Goal: Task Accomplishment & Management: Use online tool/utility

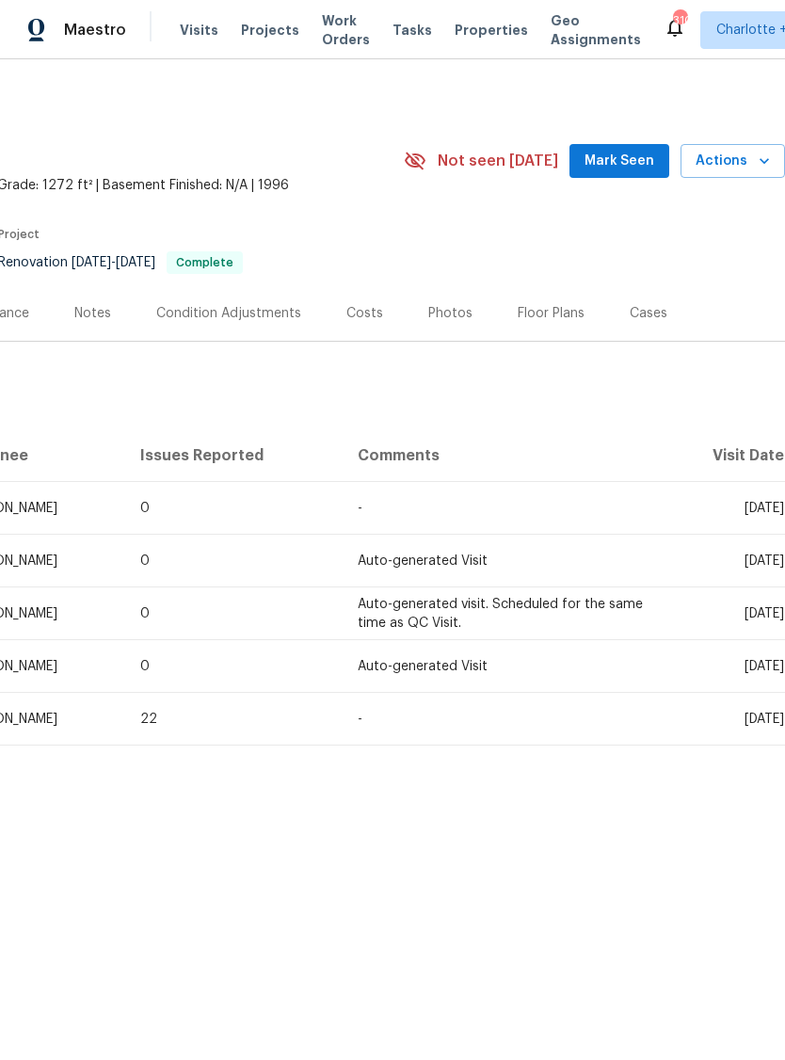
scroll to position [0, 279]
click at [759, 162] on icon "button" at bounding box center [764, 160] width 19 height 19
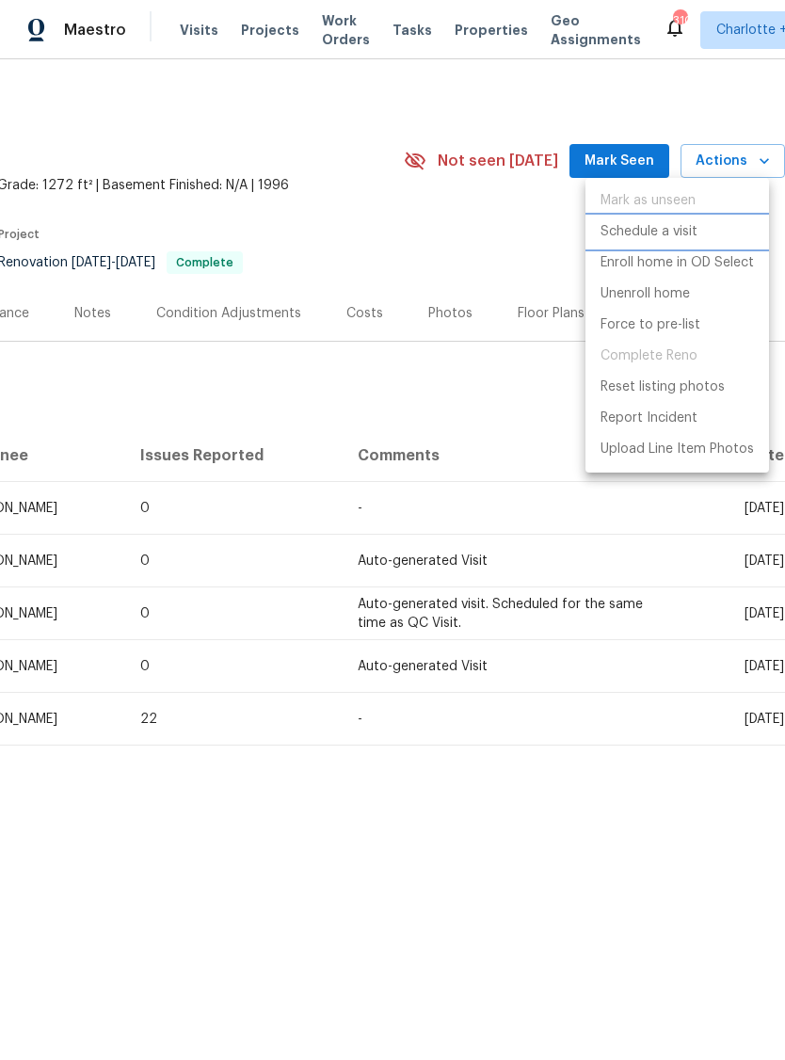
click at [686, 230] on p "Schedule a visit" at bounding box center [648, 232] width 97 height 20
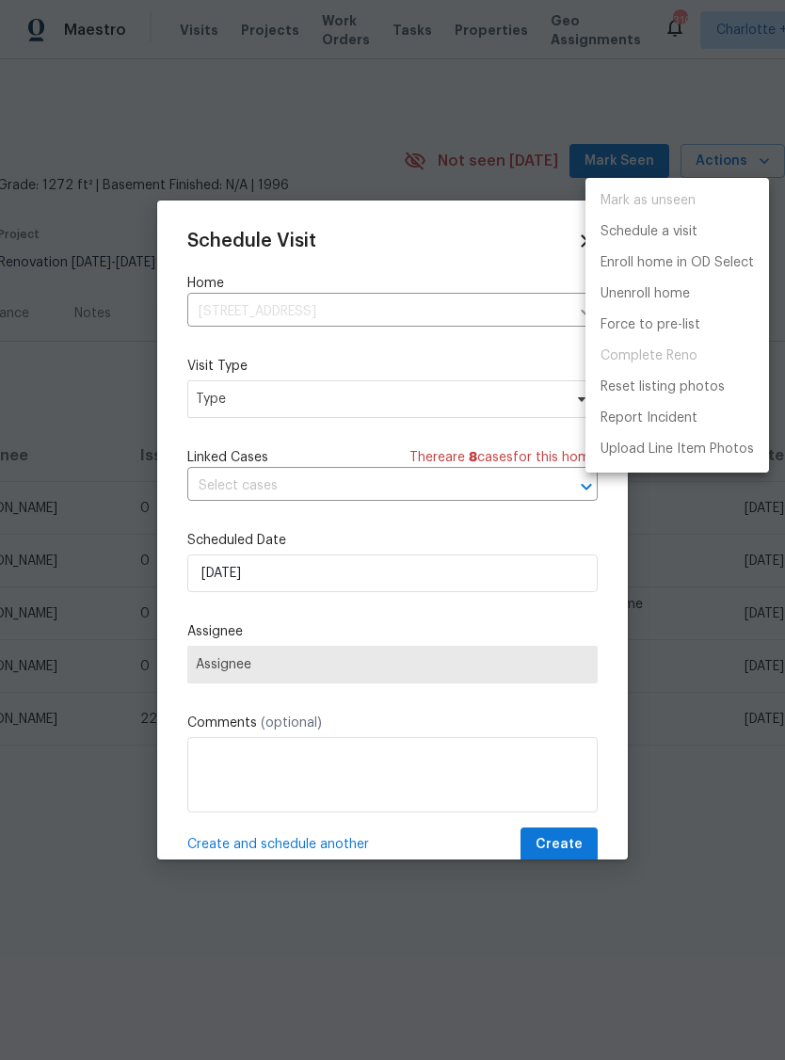
click at [365, 406] on div at bounding box center [392, 530] width 785 height 1060
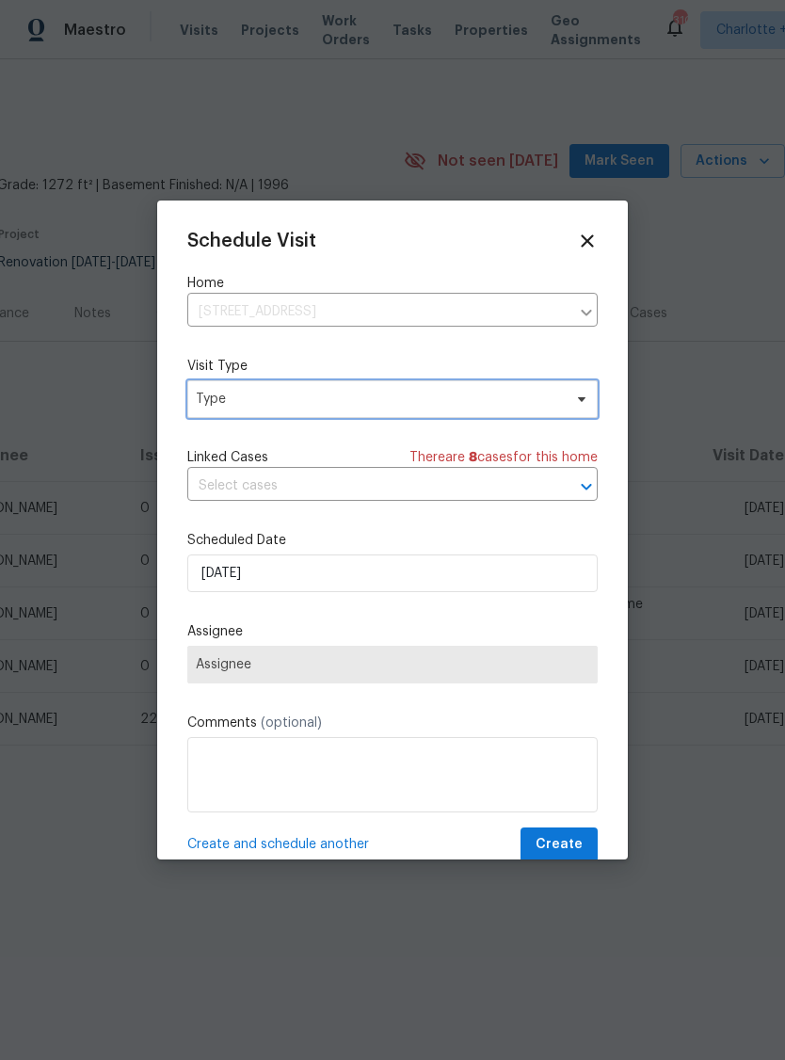
click at [367, 406] on span "Type" at bounding box center [379, 399] width 366 height 19
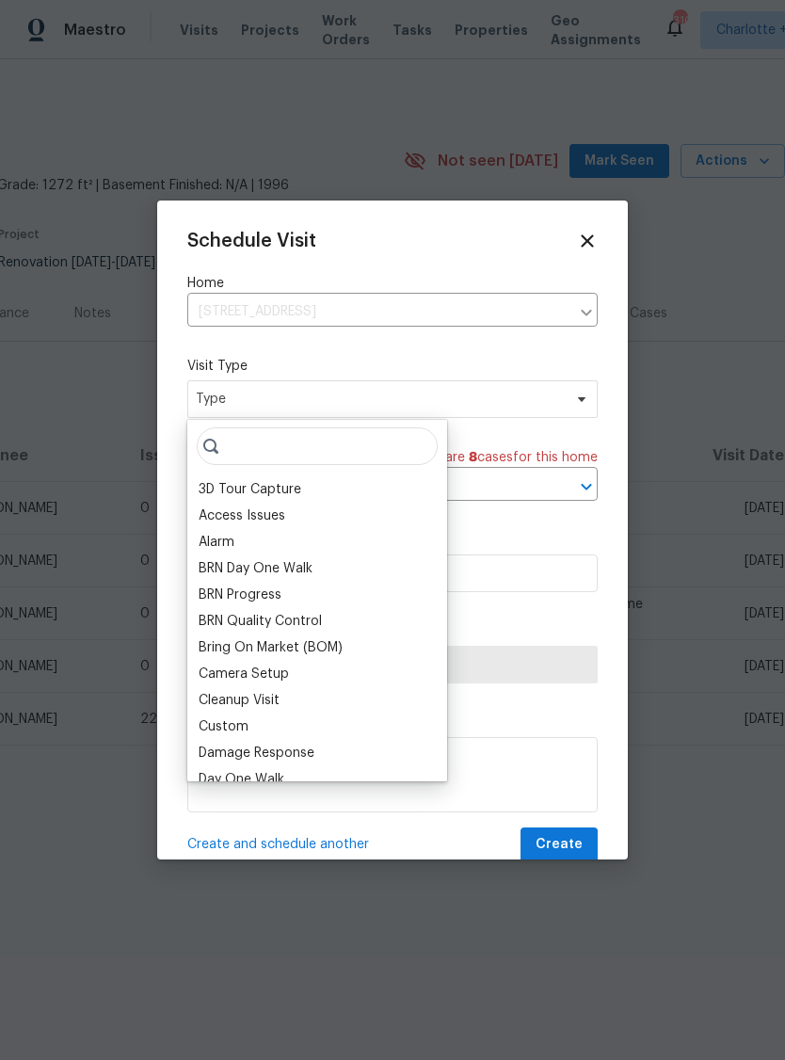
click at [267, 725] on div "Custom" at bounding box center [317, 726] width 248 height 26
click at [243, 725] on div "Custom" at bounding box center [224, 726] width 50 height 19
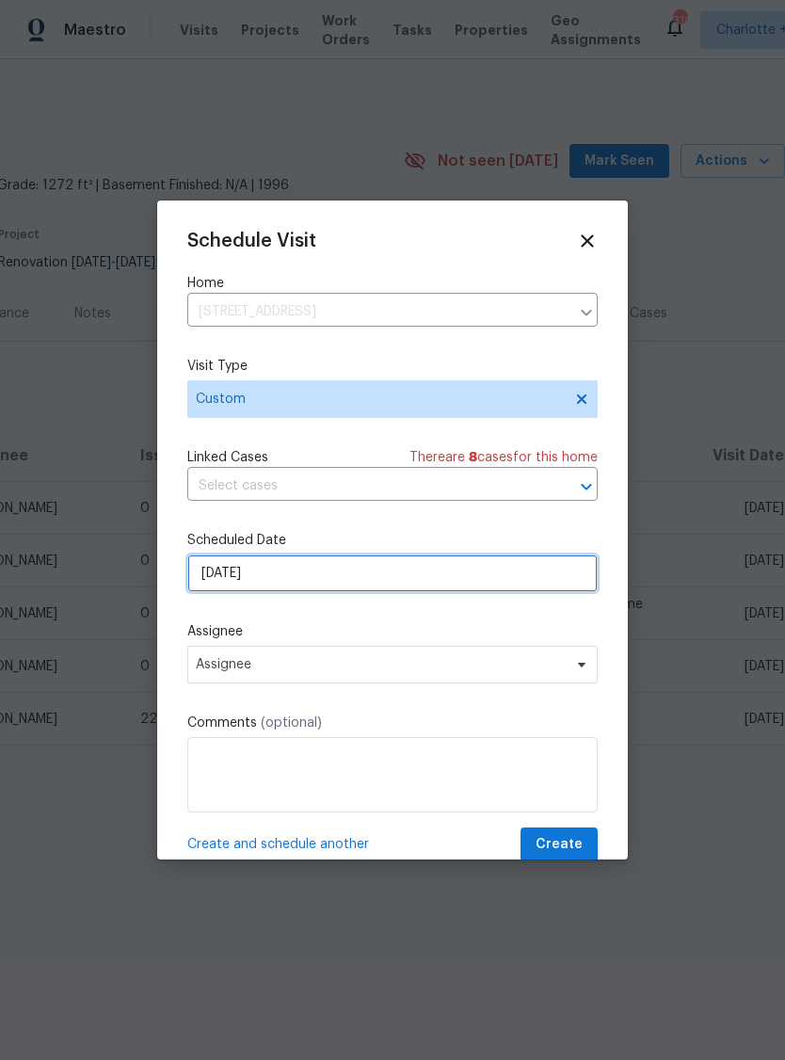
click at [324, 584] on input "[DATE]" at bounding box center [392, 573] width 410 height 38
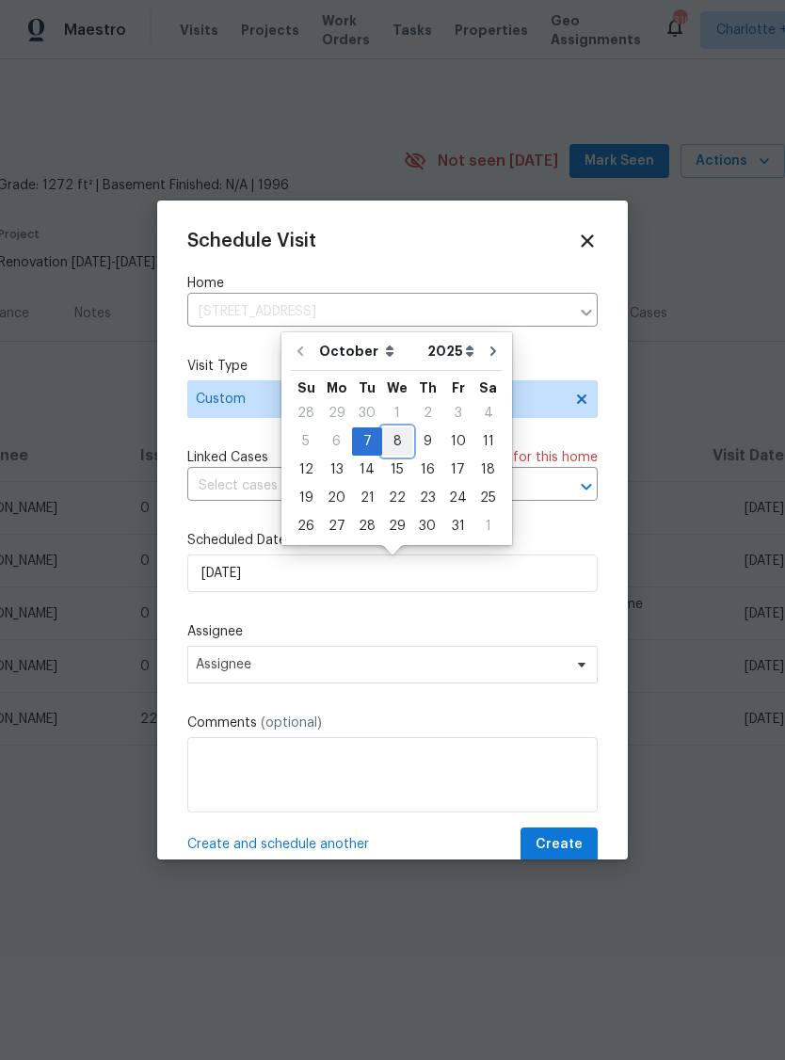
click at [398, 446] on div "8" at bounding box center [397, 441] width 30 height 26
type input "[DATE]"
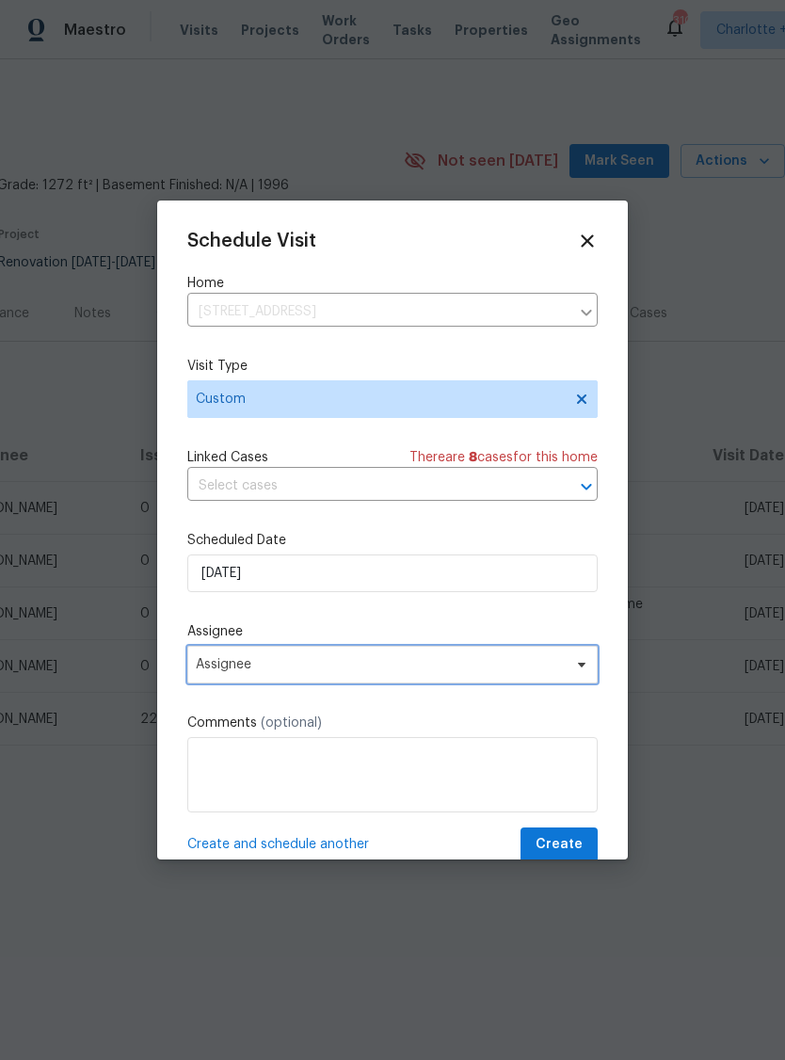
click at [377, 671] on span "Assignee" at bounding box center [380, 664] width 369 height 15
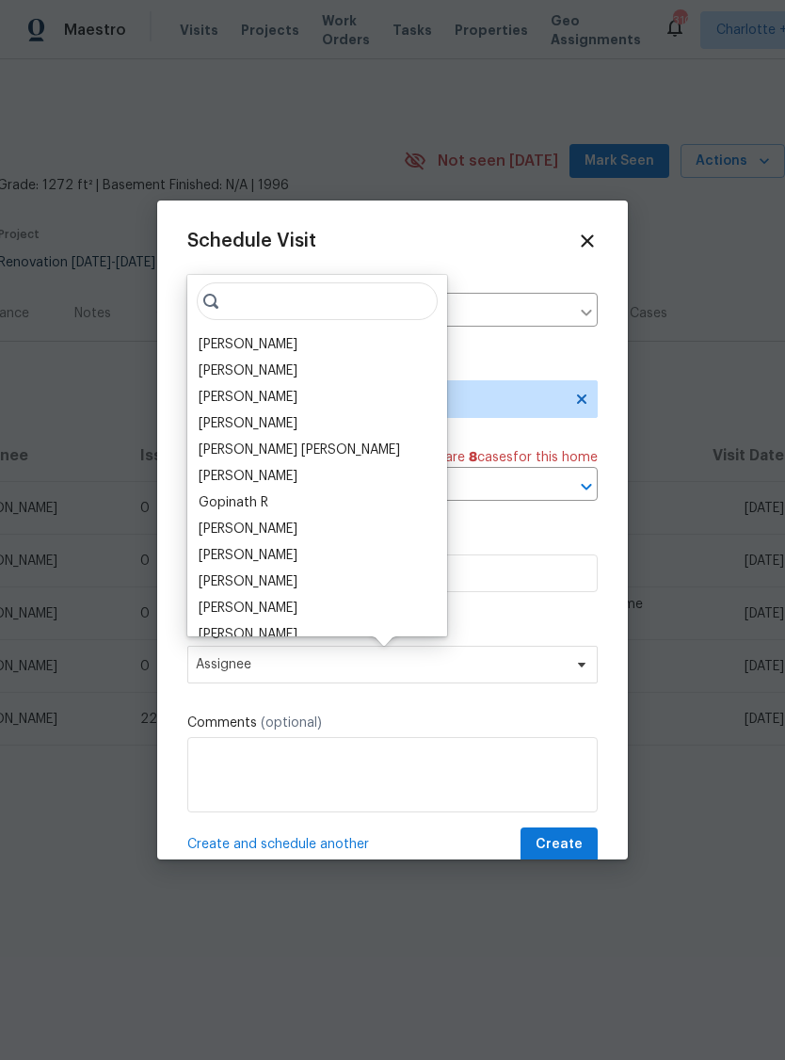
click at [270, 345] on div "[PERSON_NAME]" at bounding box center [248, 344] width 99 height 19
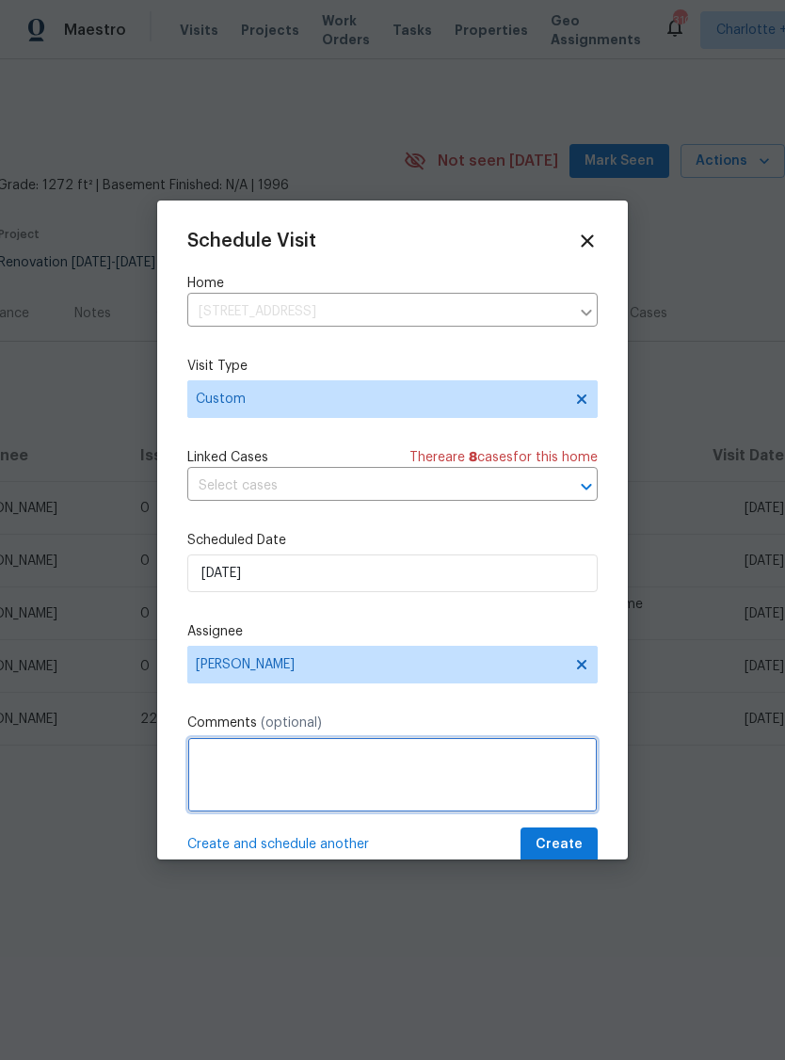
click at [309, 756] on textarea at bounding box center [392, 774] width 410 height 75
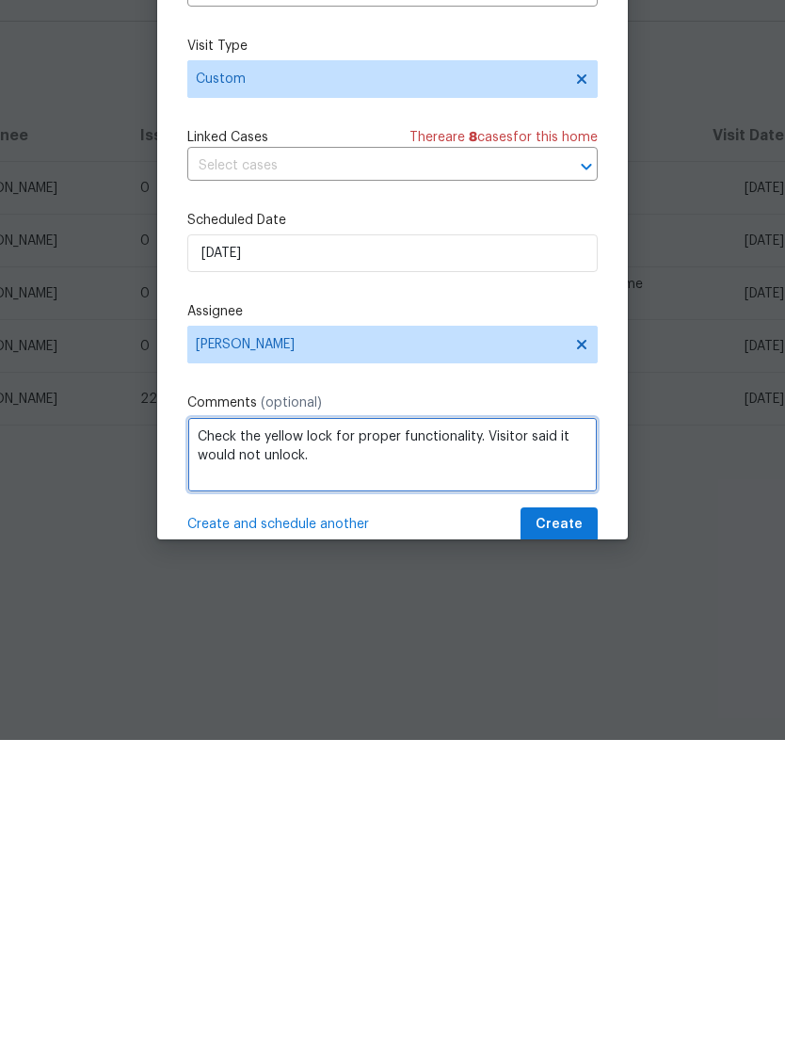
click at [331, 737] on textarea "Check the yellow lock for proper functionality. Visitor said it would not unloc…" at bounding box center [392, 774] width 410 height 75
click at [281, 737] on textarea "Check the yellow lock for proper functionality. Visitor said it would not unloc…" at bounding box center [392, 774] width 410 height 75
type textarea "Check the Yale lock for proper functionality. Visitor said it would not unlock."
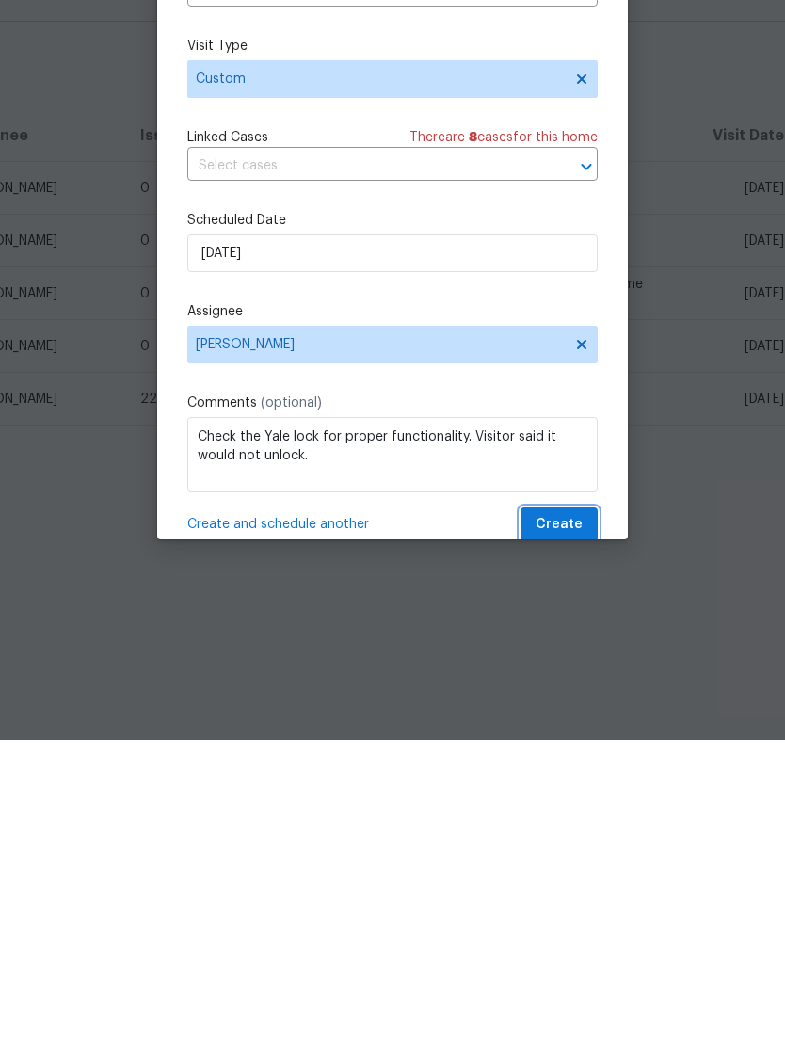
click at [576, 833] on span "Create" at bounding box center [558, 845] width 47 height 24
